Goal: Task Accomplishment & Management: Complete application form

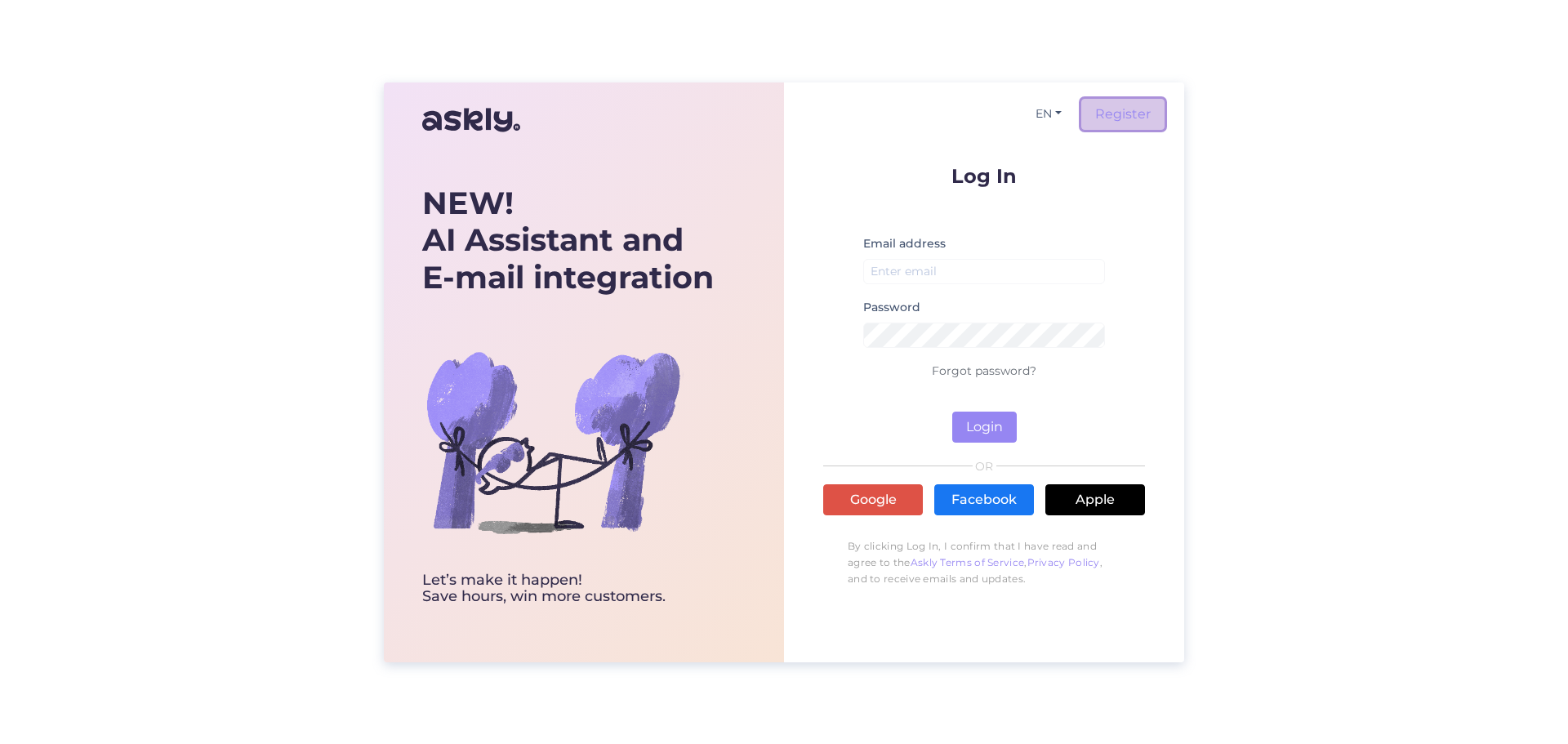
click at [1132, 103] on link "Register" at bounding box center [1123, 114] width 83 height 31
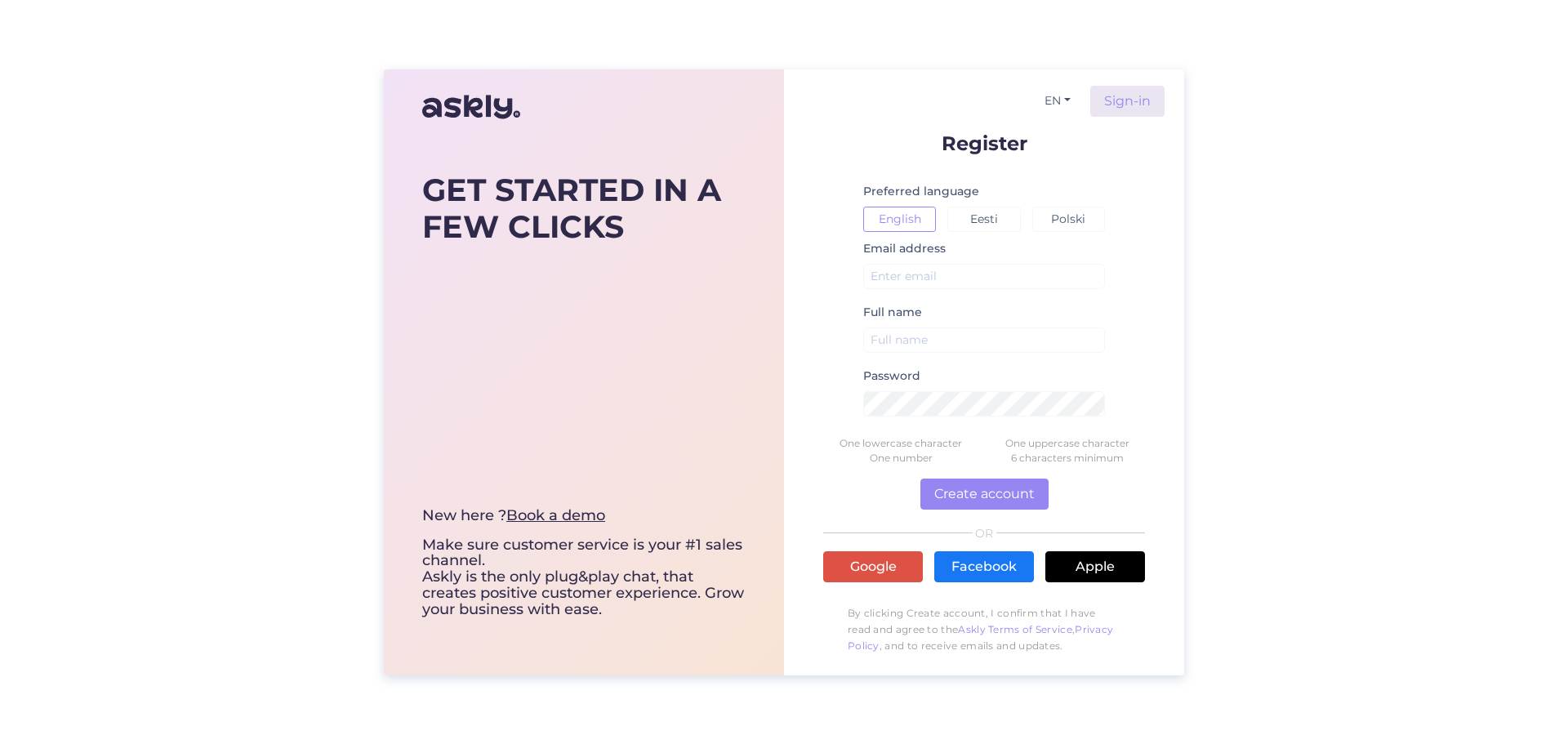
click at [564, 164] on div "GET STARTED IN A FEW CLICKS New here ? Book a demo Make sure customer service i…" at bounding box center [583, 392] width 323 height 531
click at [964, 486] on button "Create account" at bounding box center [984, 494] width 128 height 31
click at [1086, 212] on button "Polski" at bounding box center [1068, 218] width 73 height 25
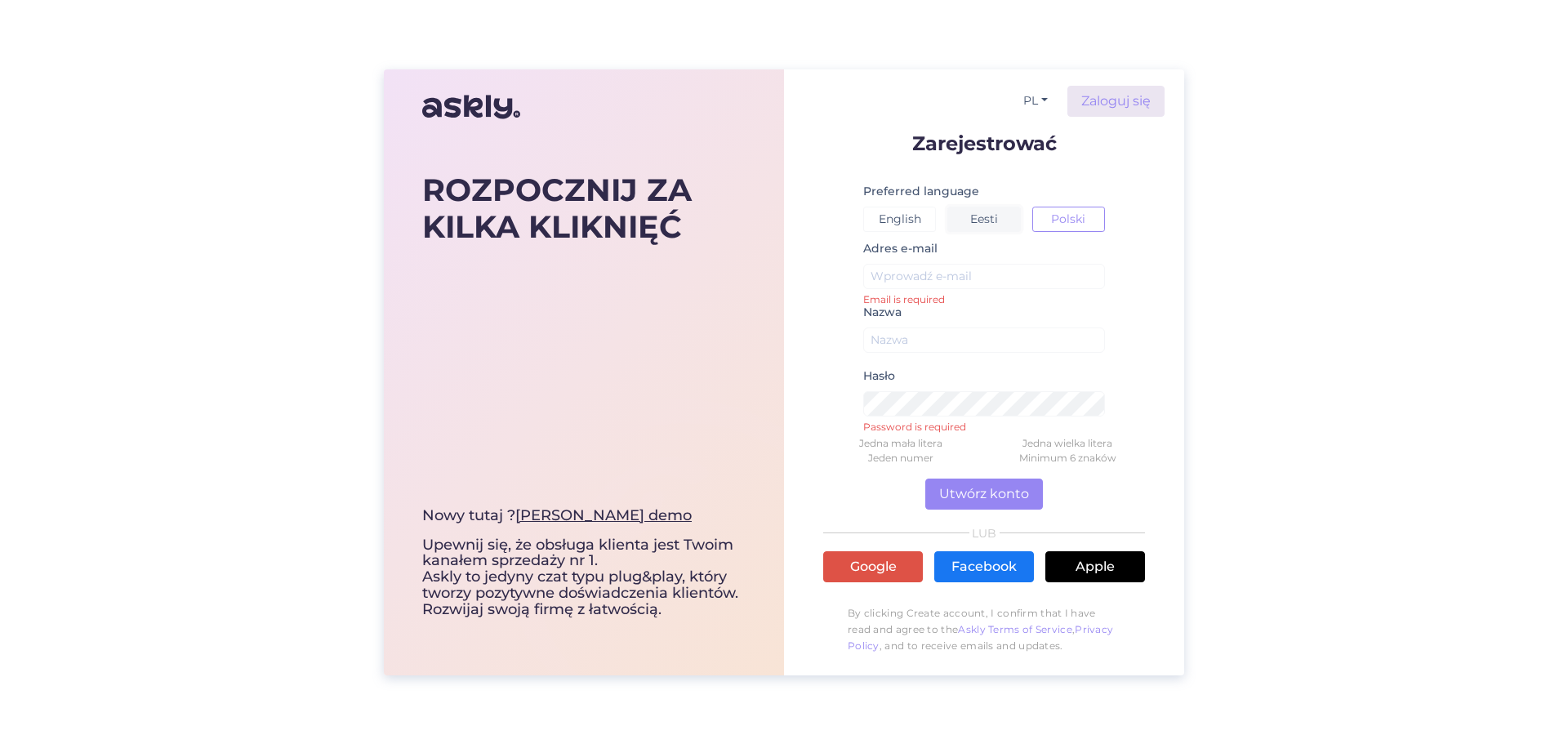
click at [1004, 215] on button "Eesti" at bounding box center [984, 218] width 73 height 25
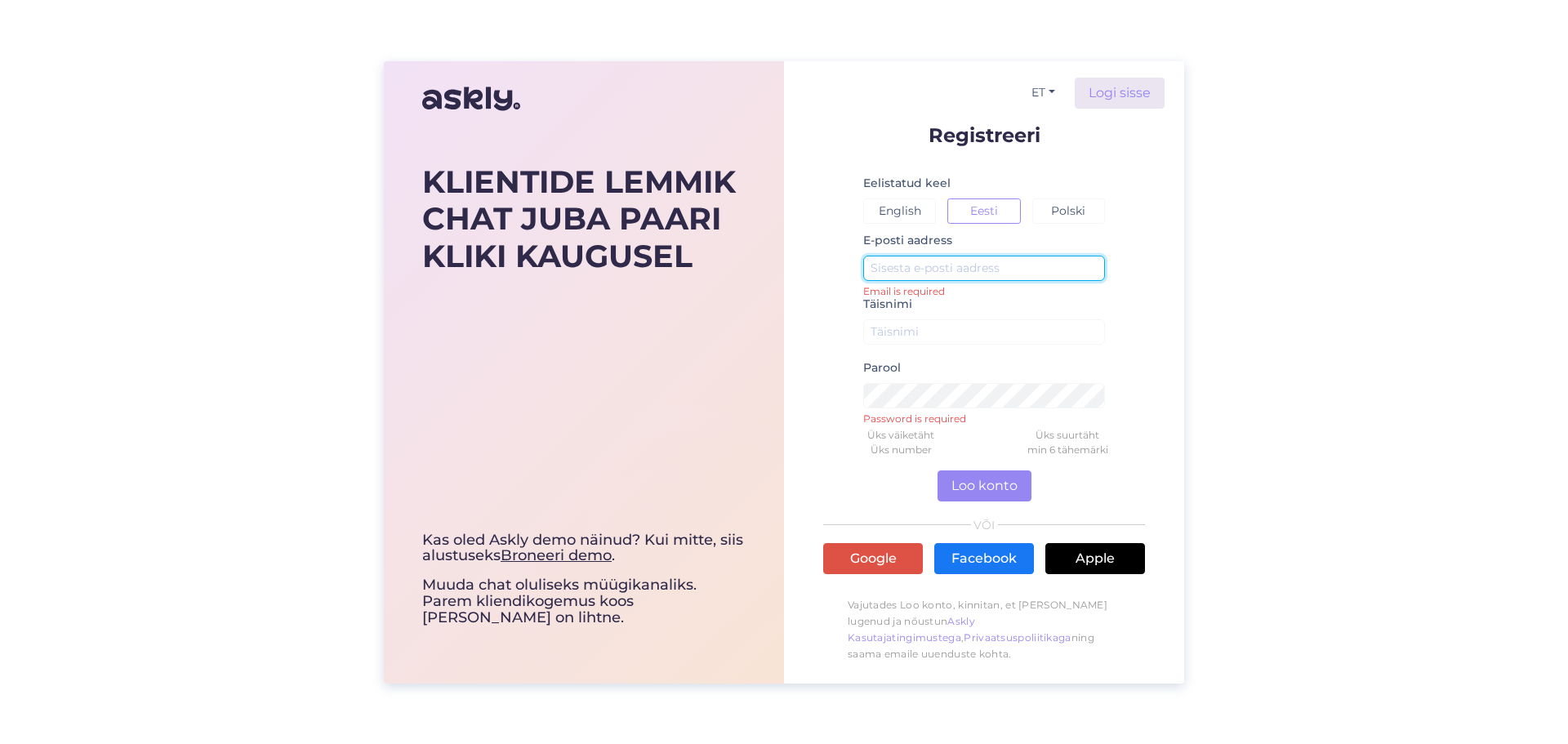
click at [918, 264] on input "text" at bounding box center [984, 268] width 241 height 25
click at [966, 269] on input "text" at bounding box center [984, 268] width 241 height 25
click at [966, 270] on input "text" at bounding box center [984, 268] width 241 height 25
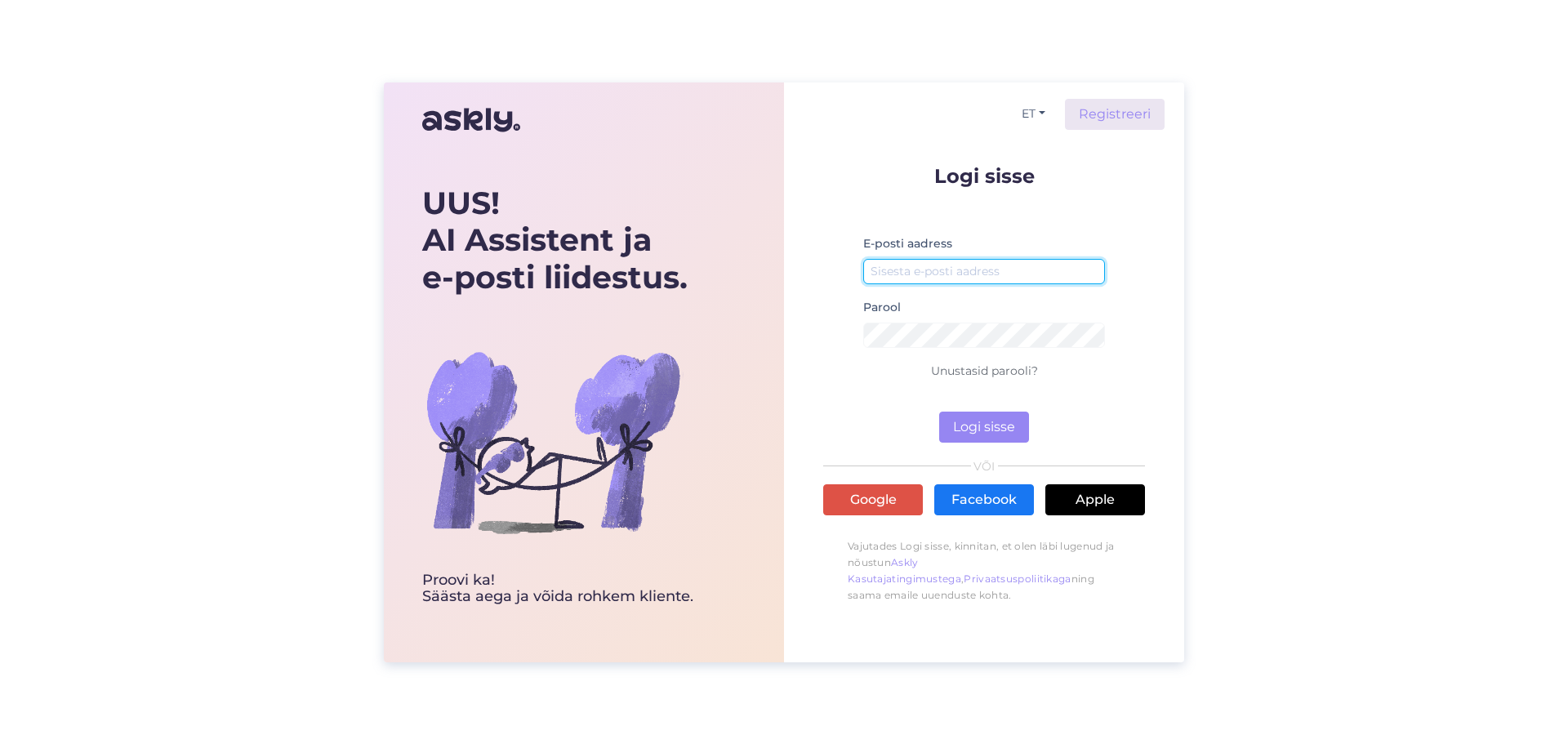
click at [940, 277] on input "email" at bounding box center [984, 271] width 241 height 25
click at [992, 437] on button "Logi sisse" at bounding box center [984, 427] width 90 height 31
